Goal: Find specific page/section: Find specific page/section

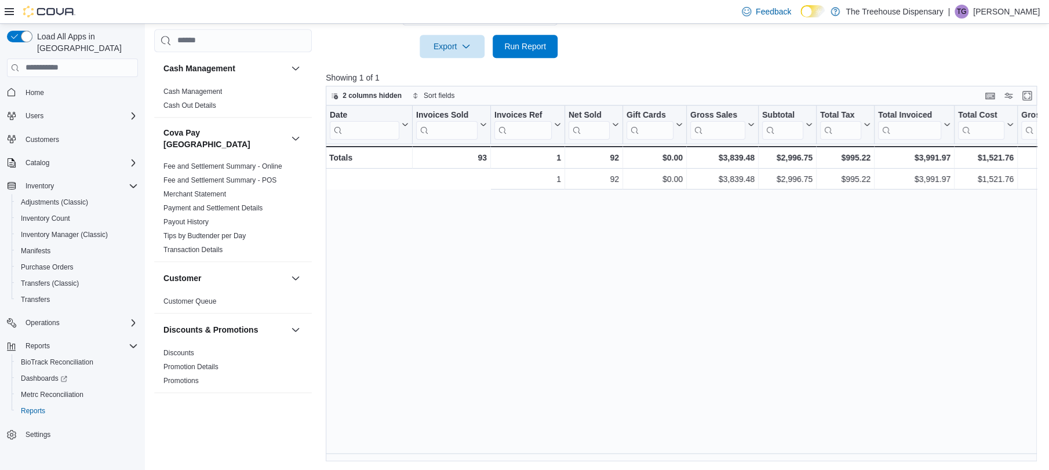
scroll to position [0, 288]
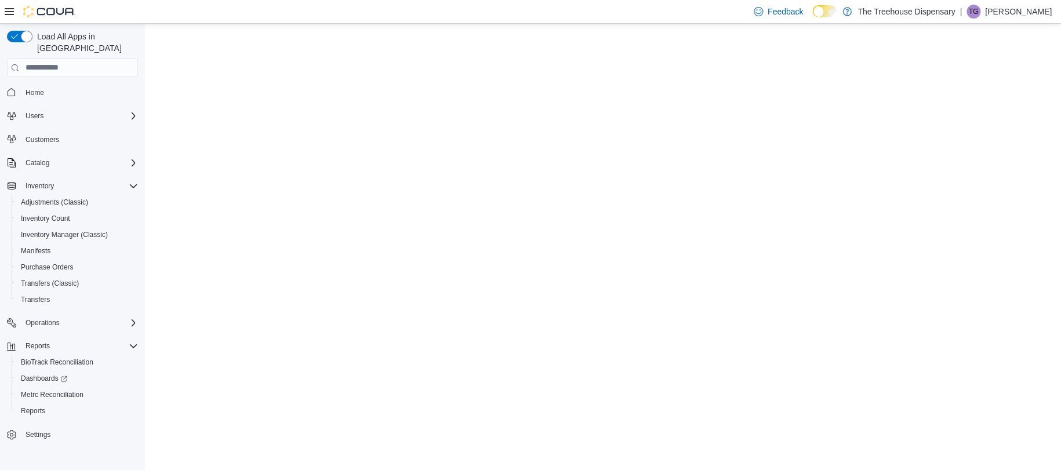
select select "**********"
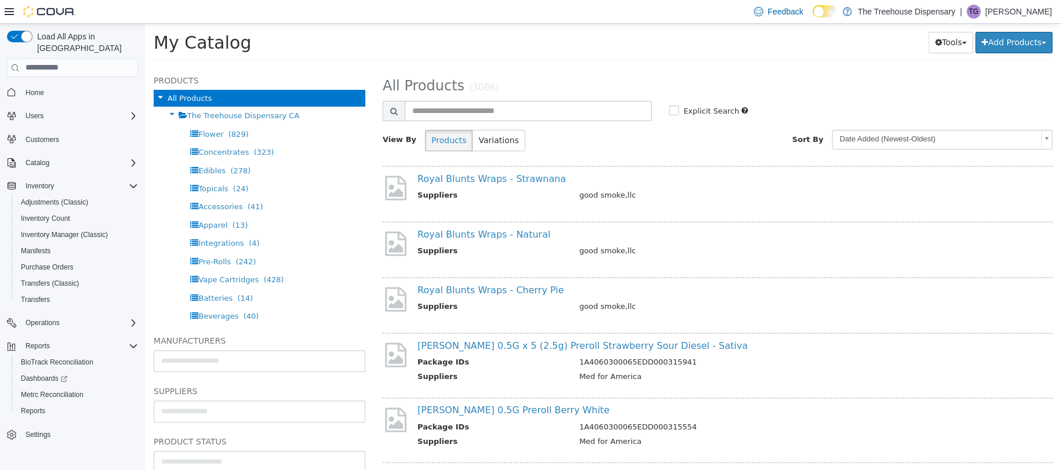
scroll to position [96, 0]
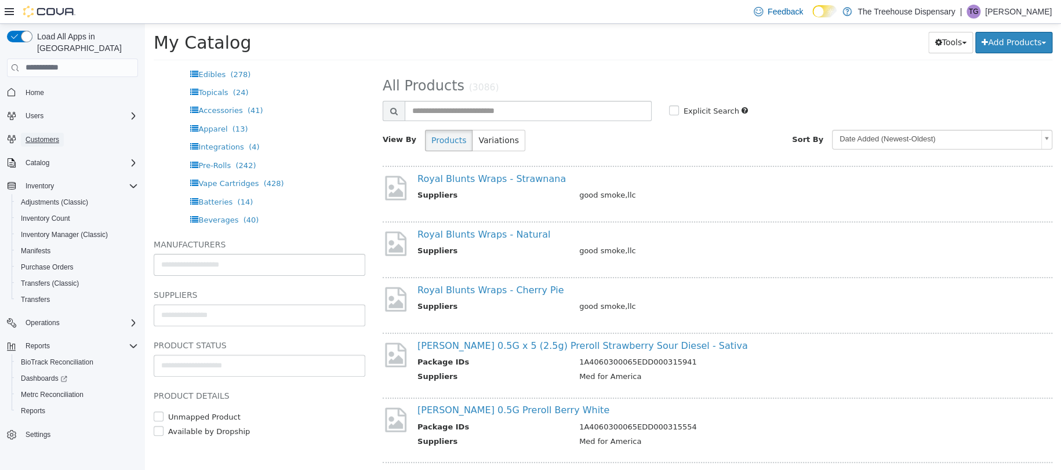
click at [37, 135] on span "Customers" at bounding box center [43, 139] width 34 height 9
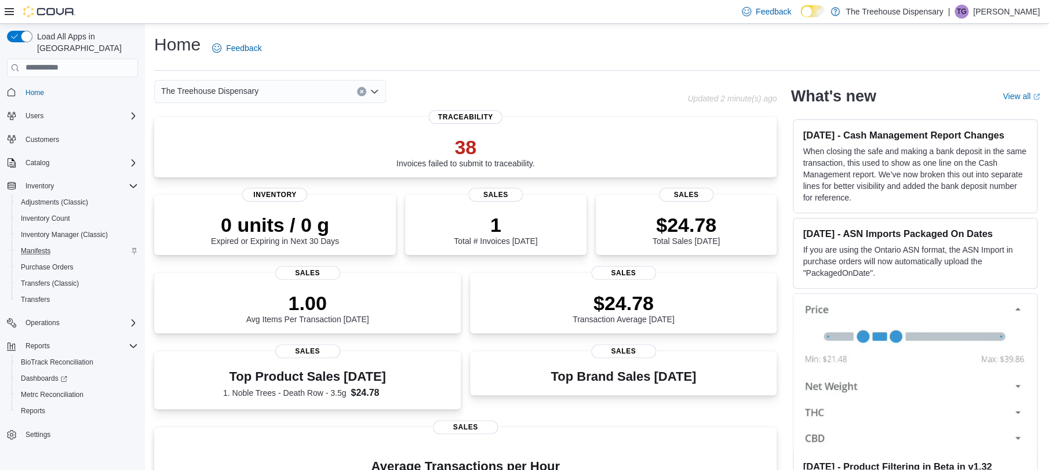
scroll to position [204, 0]
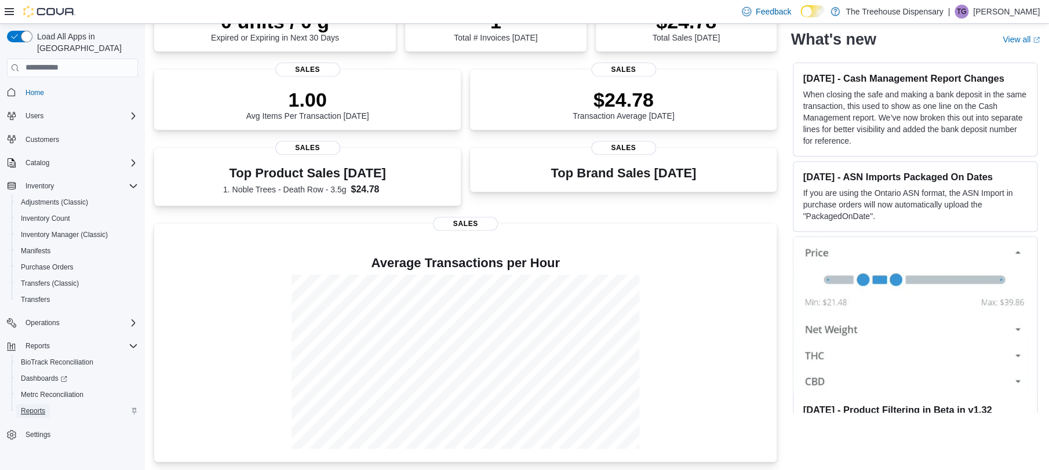
click at [38, 406] on span "Reports" at bounding box center [33, 410] width 24 height 9
